Goal: Check status: Check status

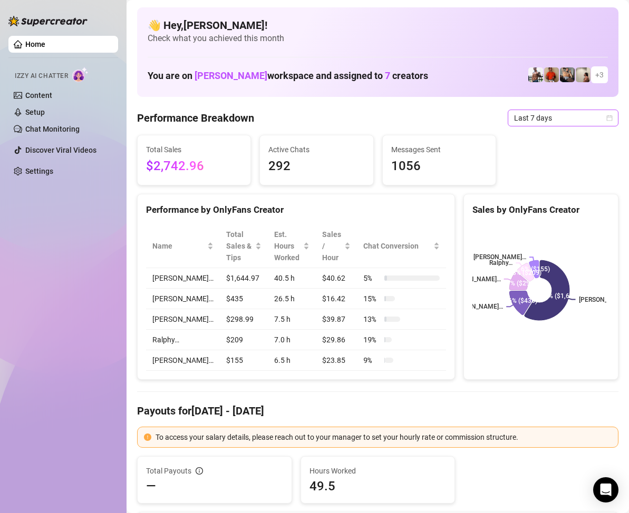
click at [607, 118] on icon "calendar" at bounding box center [610, 118] width 6 height 6
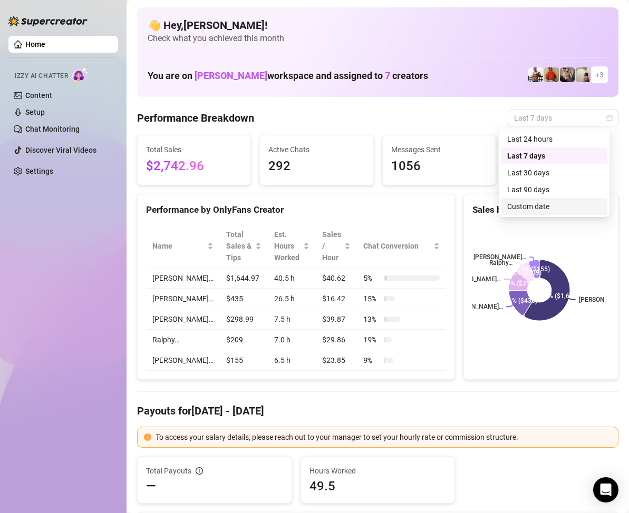
click at [538, 207] on div "Custom date" at bounding box center [554, 207] width 94 height 12
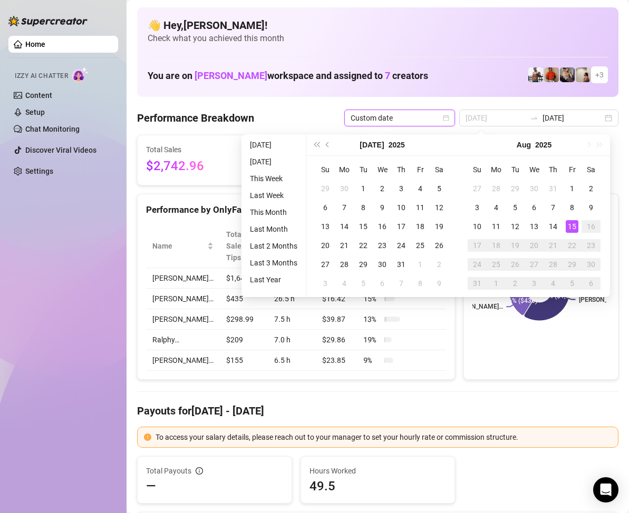
type input "[DATE]"
click at [571, 225] on div "15" at bounding box center [572, 226] width 13 height 13
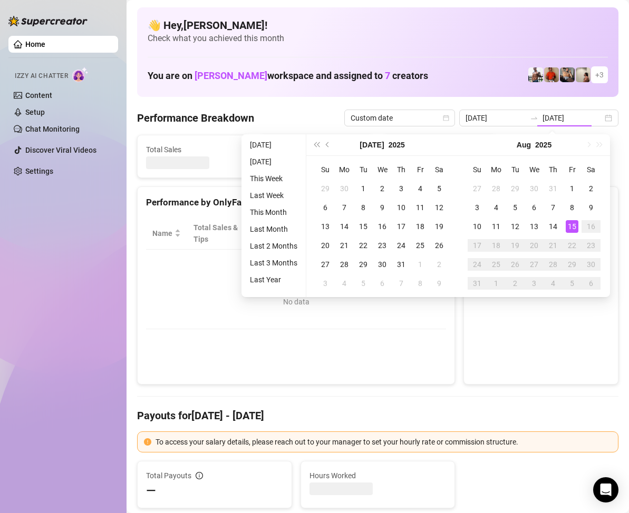
type input "[DATE]"
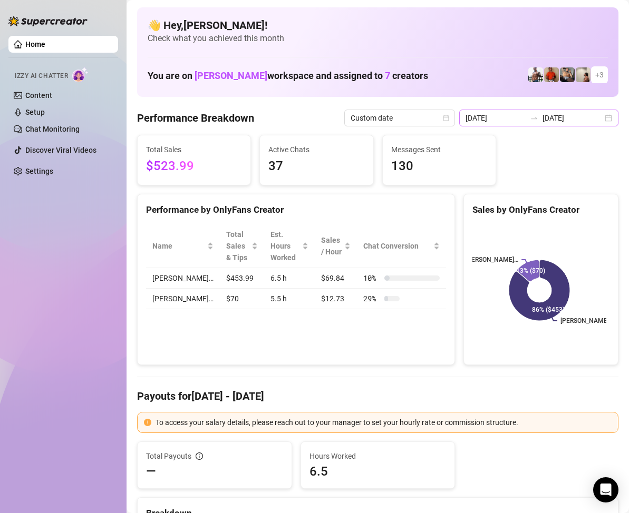
click at [597, 118] on div "[DATE] [DATE]" at bounding box center [538, 118] width 159 height 17
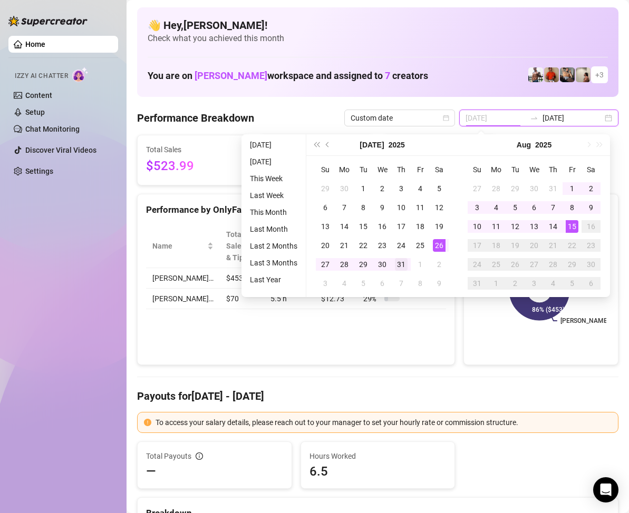
type input "[DATE]"
click at [399, 261] on div "31" at bounding box center [401, 264] width 13 height 13
type input "[DATE]"
click at [575, 225] on div "15" at bounding box center [572, 226] width 13 height 13
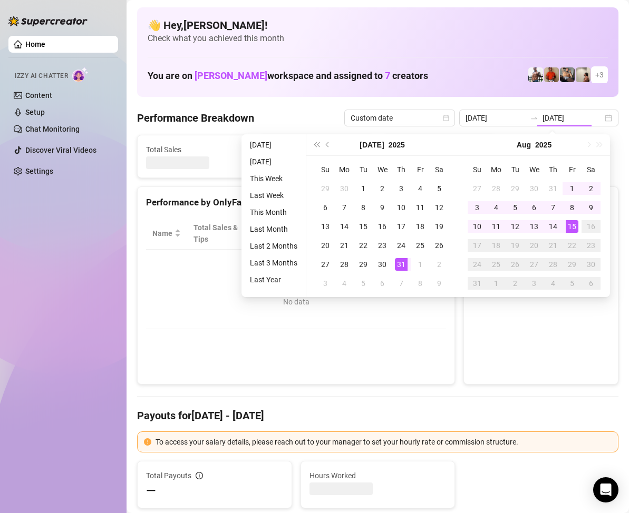
type input "[DATE]"
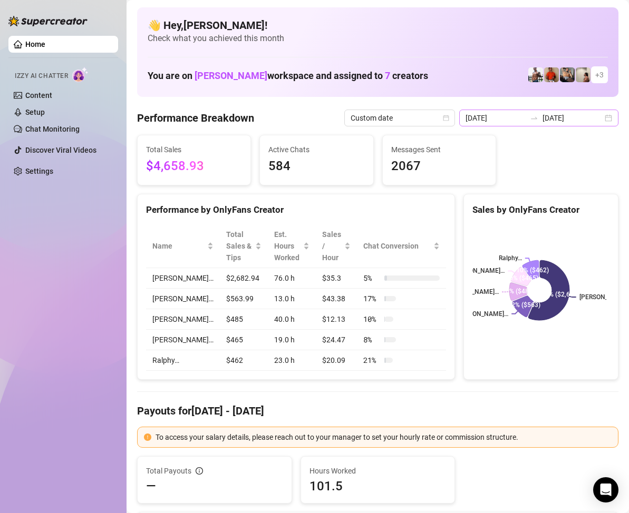
click at [598, 122] on div "[DATE] [DATE]" at bounding box center [538, 118] width 159 height 17
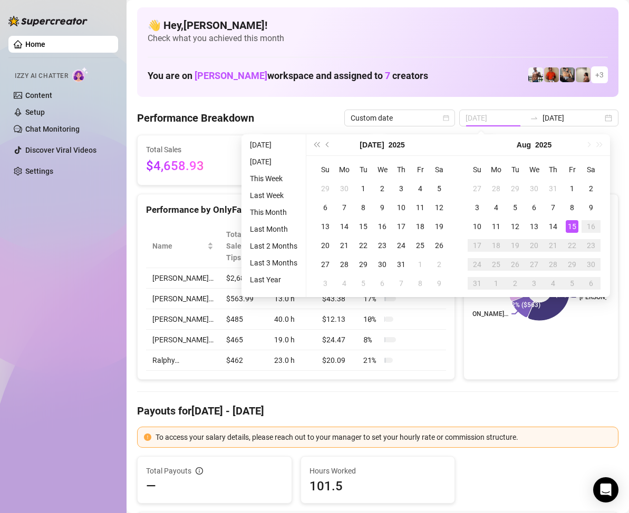
click at [570, 229] on div "15" at bounding box center [572, 226] width 13 height 13
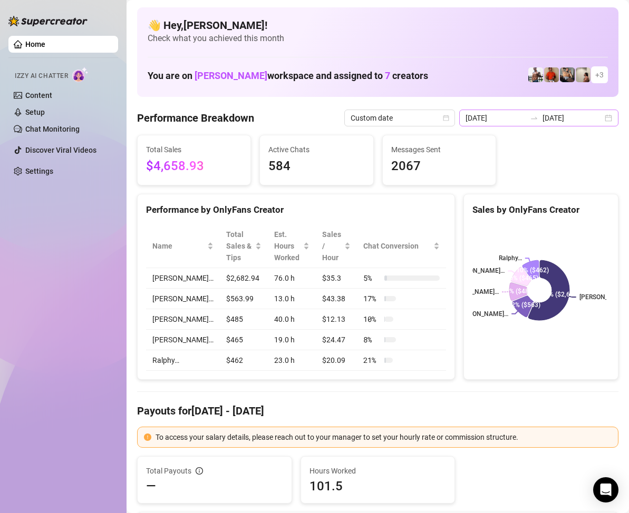
click at [599, 122] on div "[DATE] [DATE]" at bounding box center [538, 118] width 159 height 17
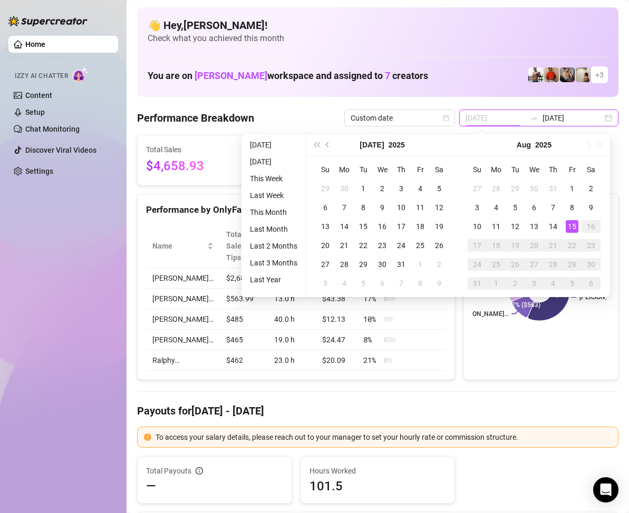
type input "[DATE]"
click at [574, 222] on div "15" at bounding box center [572, 226] width 13 height 13
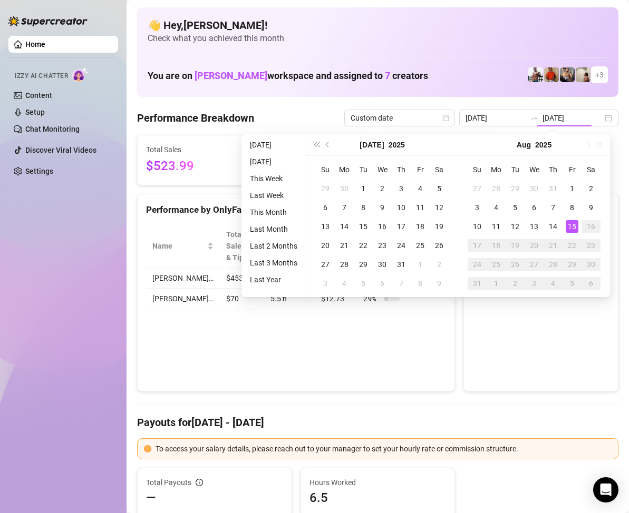
type input "[DATE]"
